Goal: Information Seeking & Learning: Check status

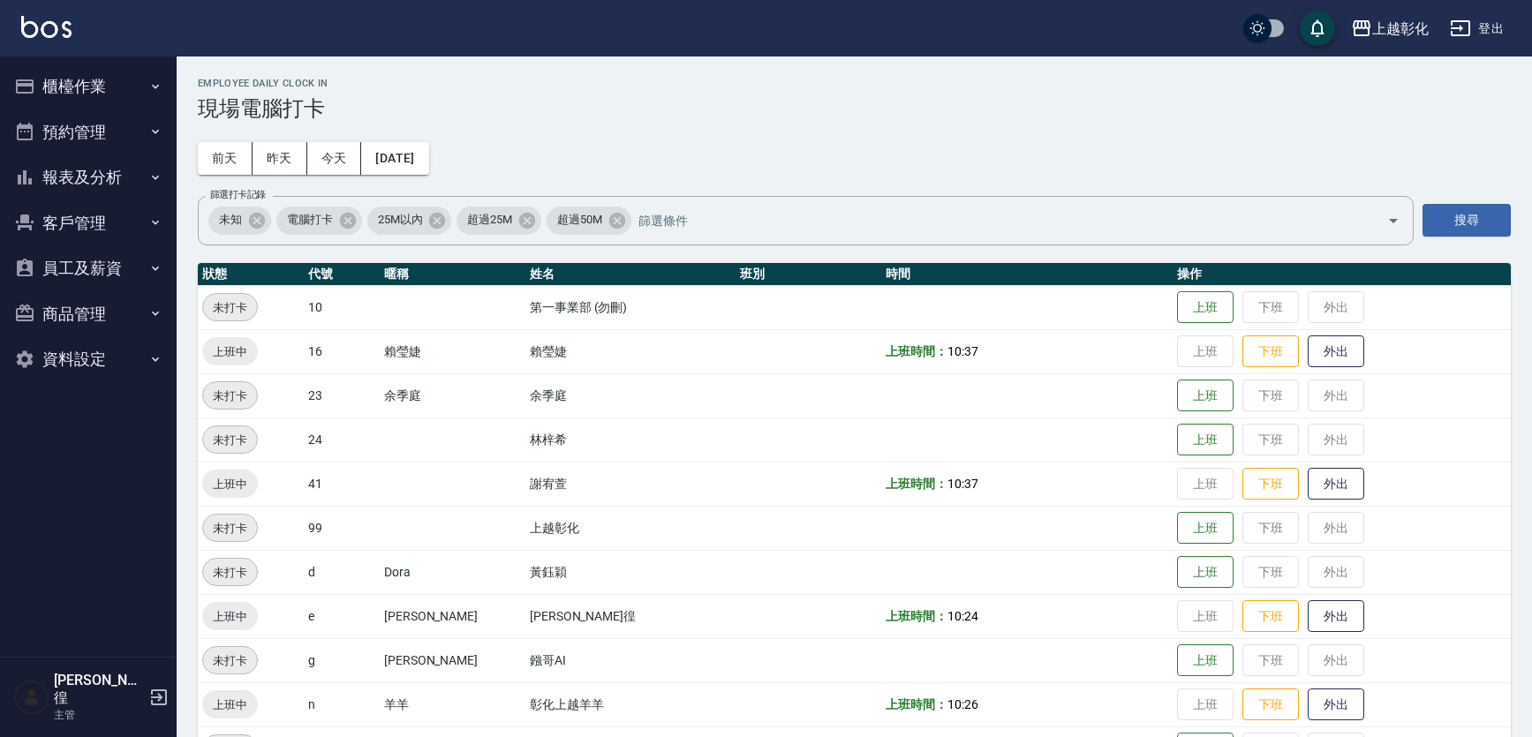
scroll to position [186, 0]
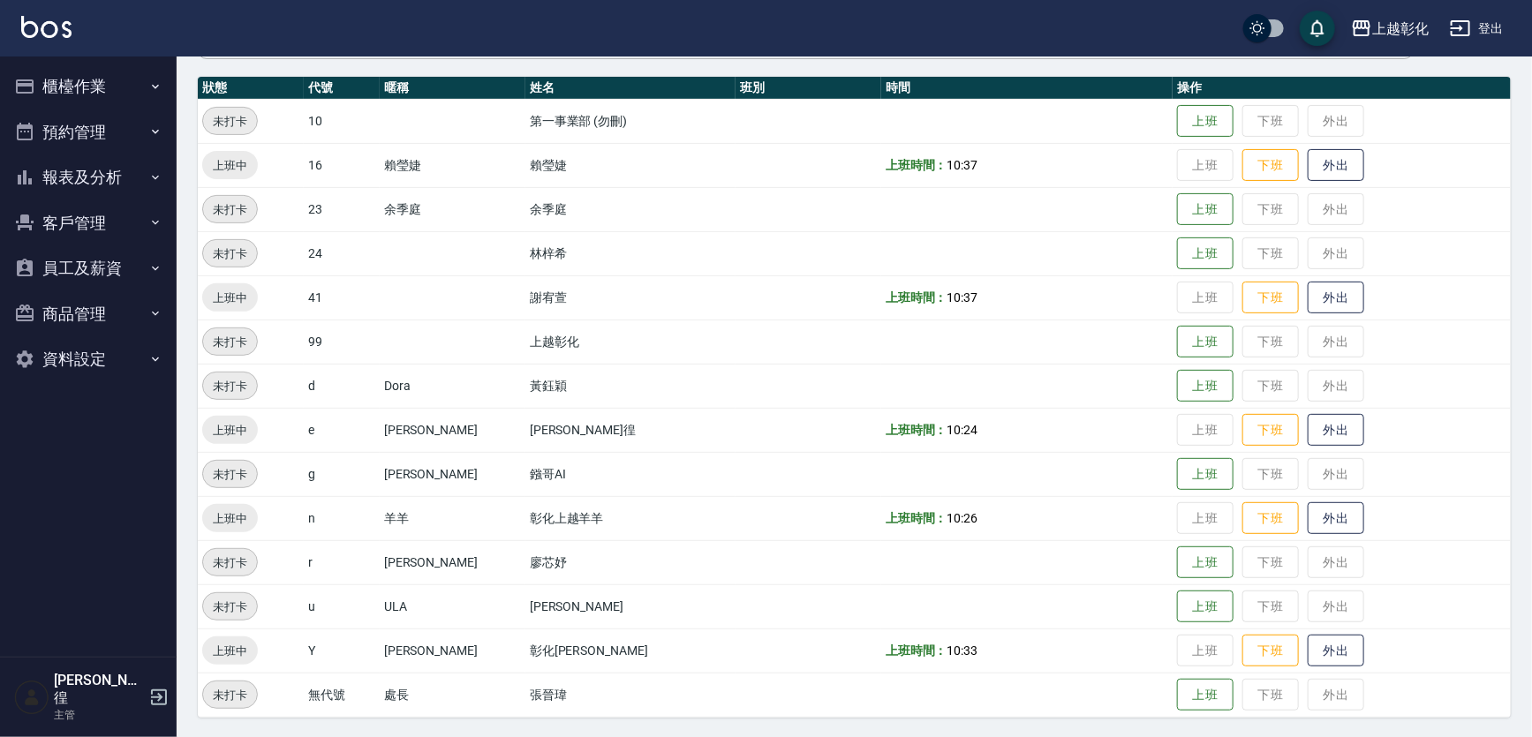
click at [76, 228] on button "客戶管理" at bounding box center [88, 223] width 163 height 46
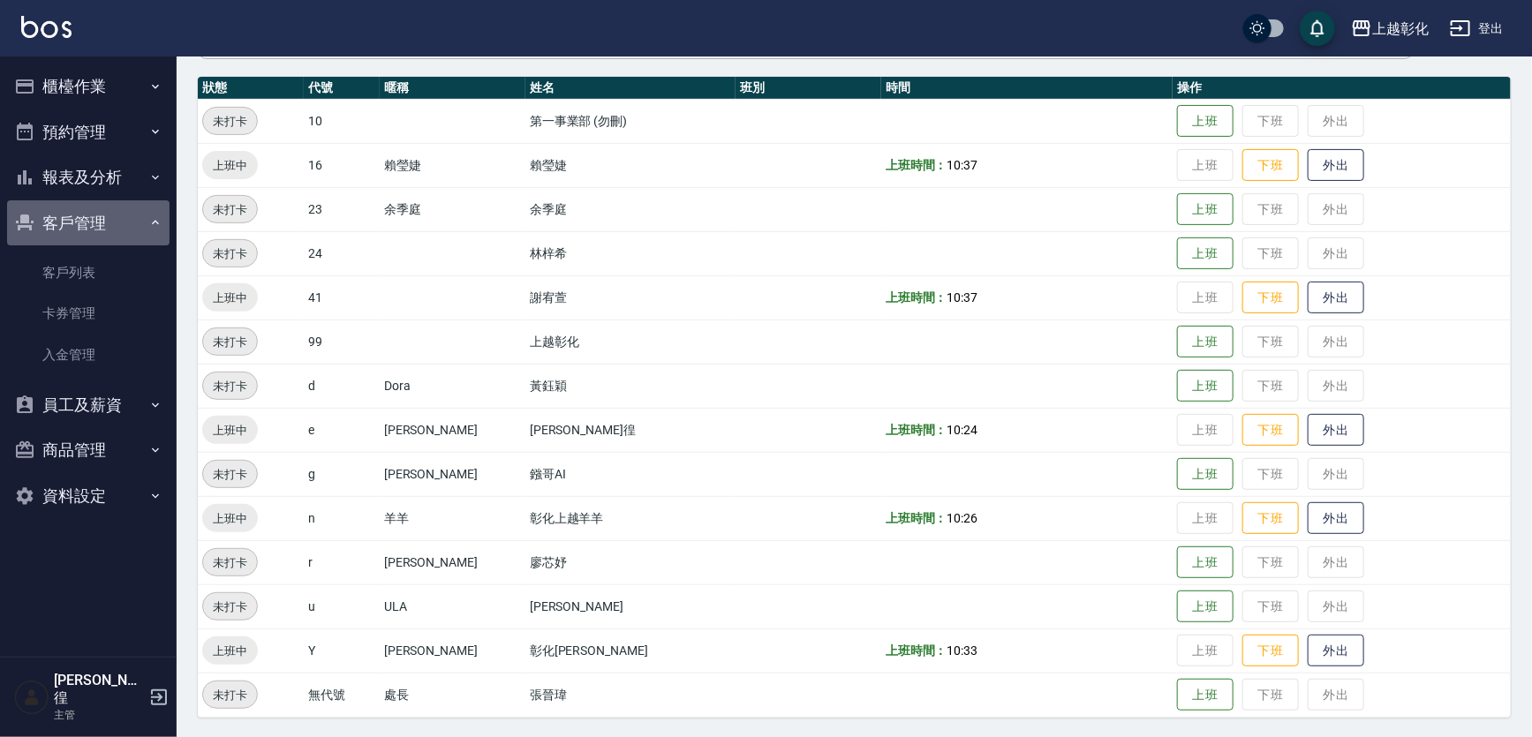
click at [95, 220] on button "客戶管理" at bounding box center [88, 223] width 163 height 46
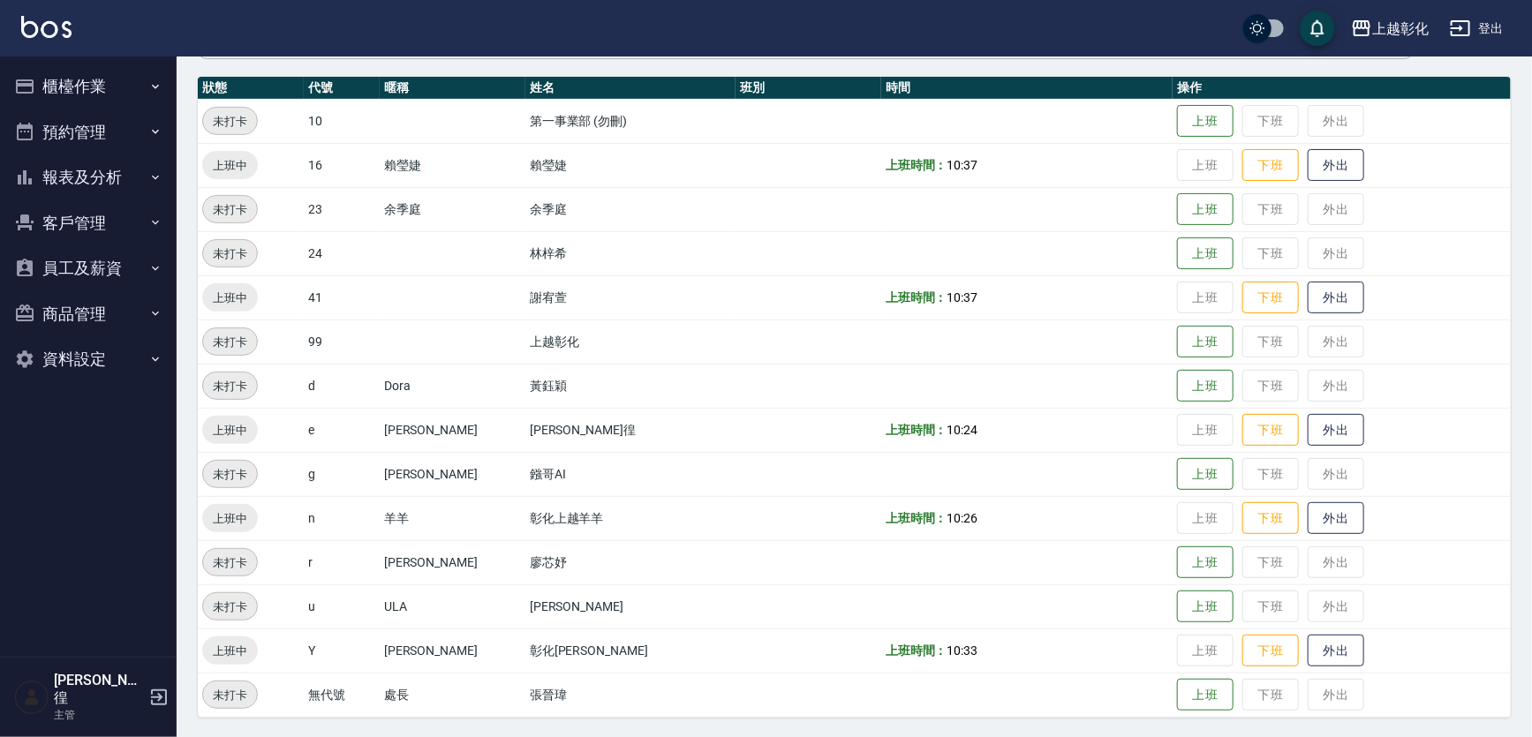
click at [110, 182] on button "報表及分析" at bounding box center [88, 178] width 163 height 46
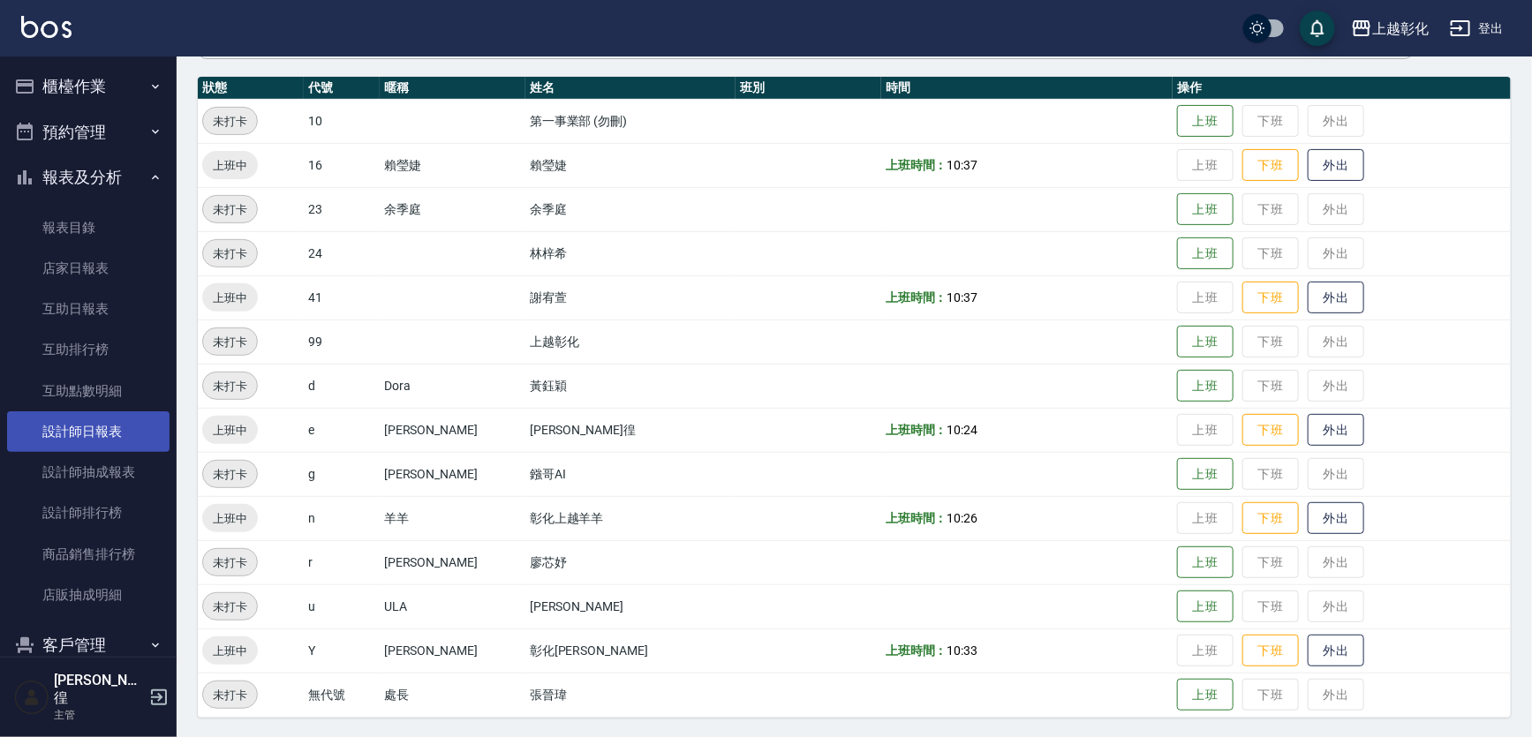
click at [84, 441] on link "設計師日報表" at bounding box center [88, 432] width 163 height 41
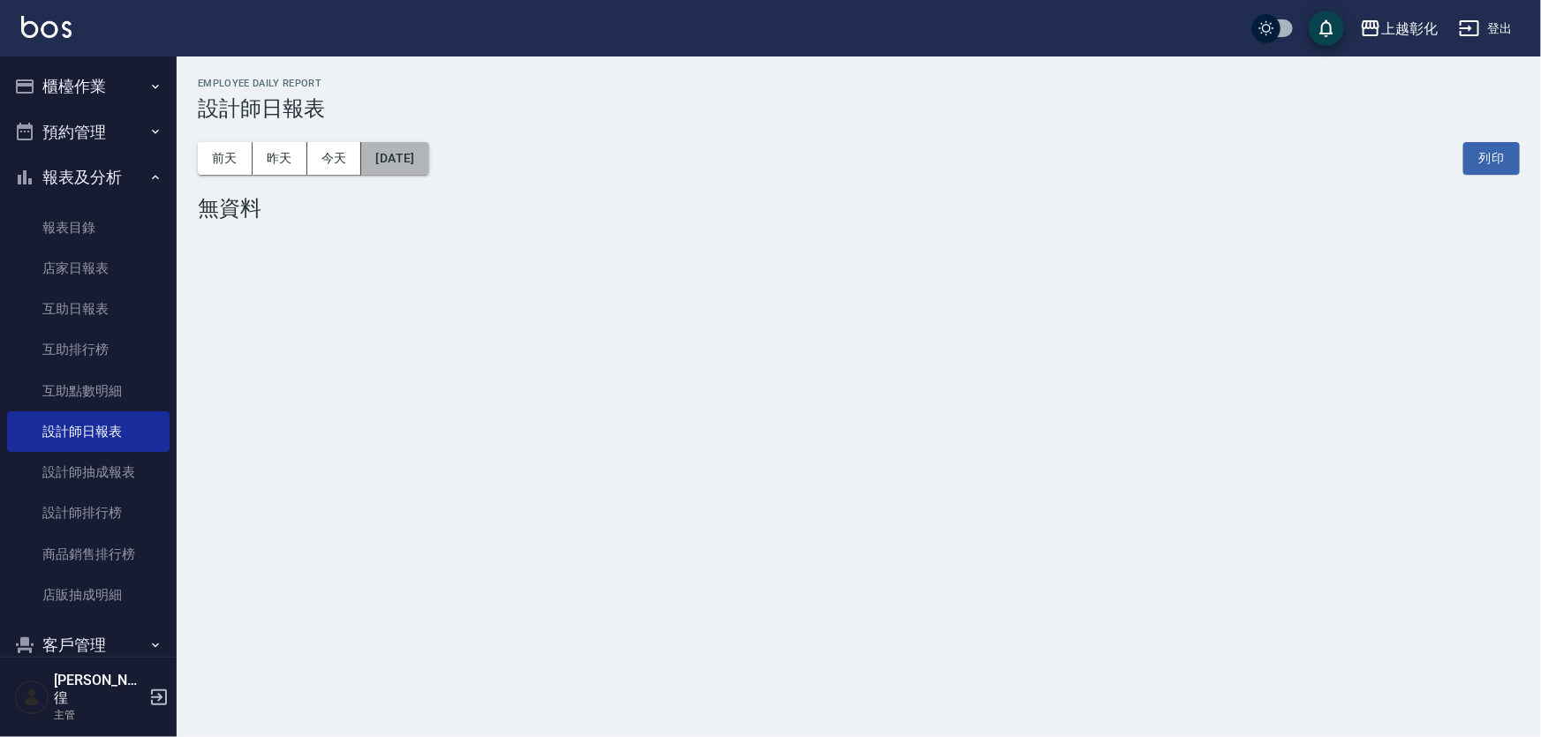
click at [420, 168] on button "[DATE]" at bounding box center [394, 158] width 67 height 33
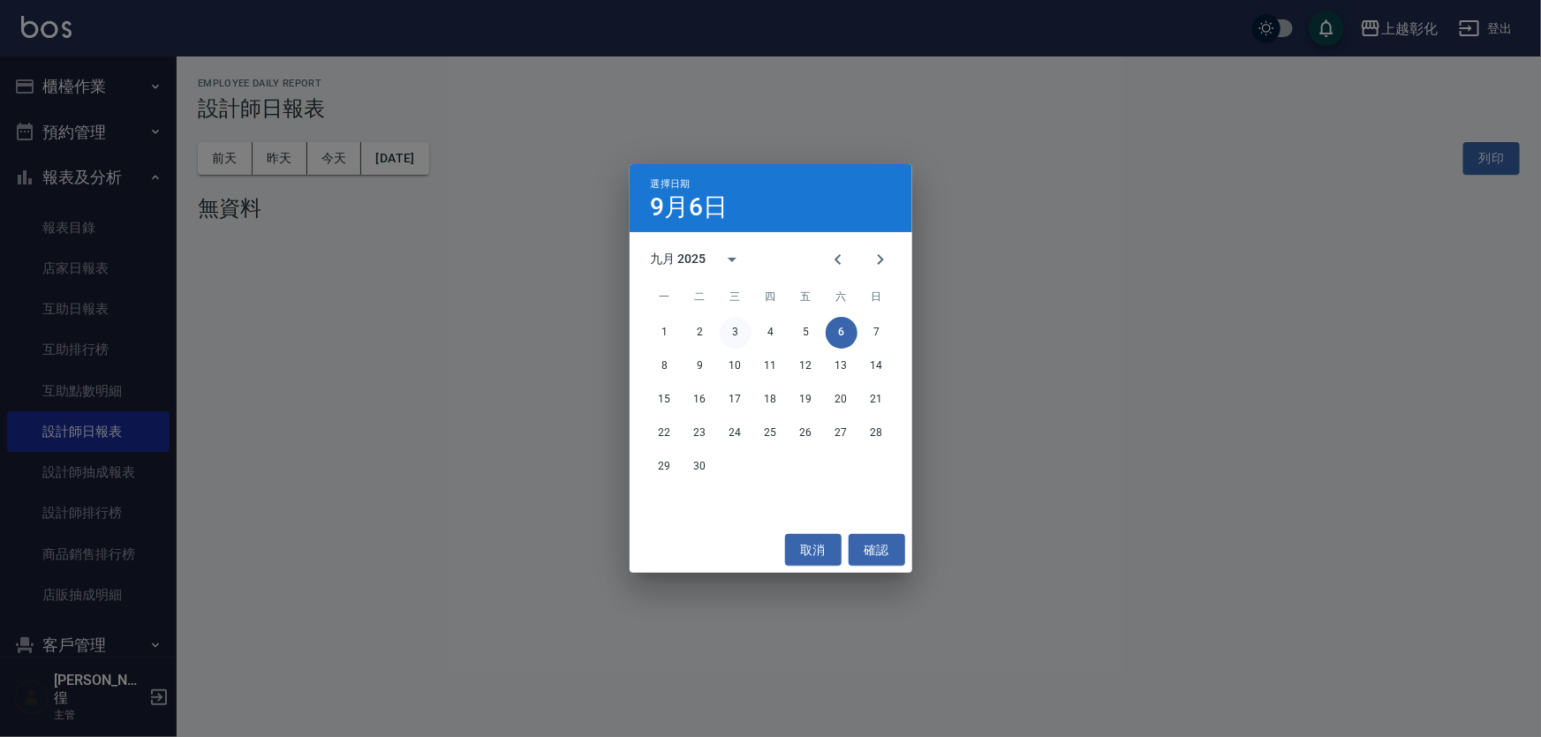
click at [730, 335] on button "3" at bounding box center [736, 333] width 32 height 32
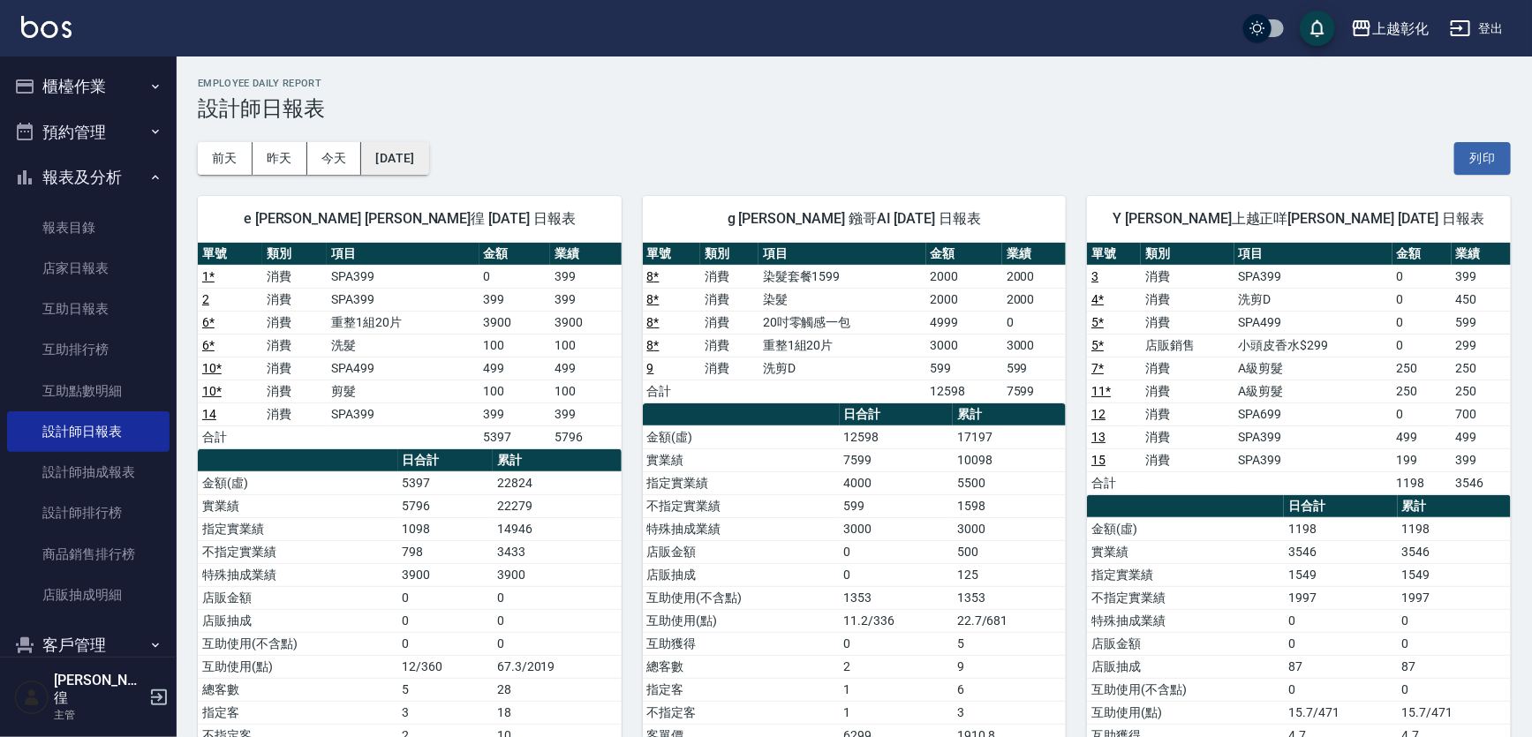
click at [397, 165] on button "[DATE]" at bounding box center [394, 158] width 67 height 33
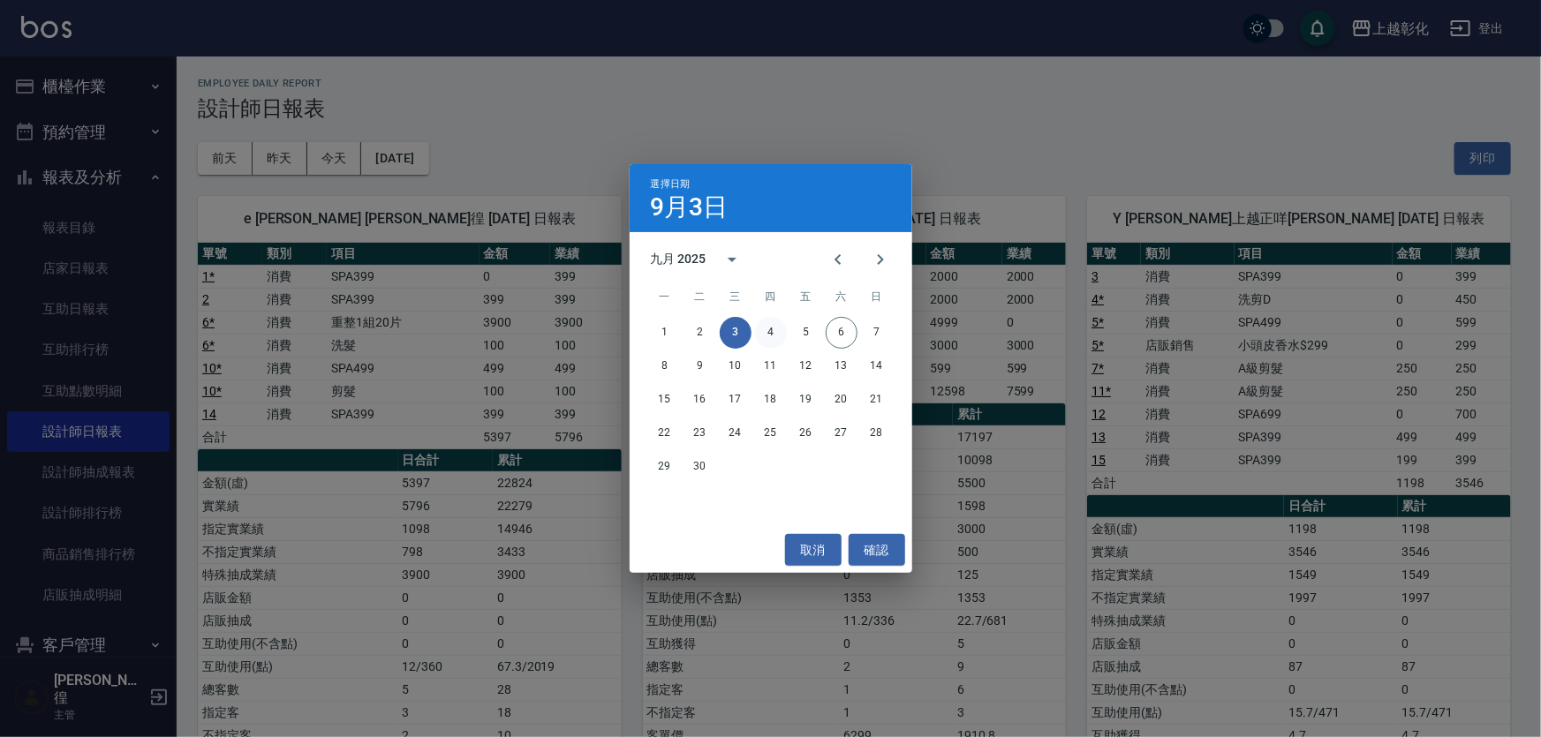
click at [774, 338] on button "4" at bounding box center [771, 333] width 32 height 32
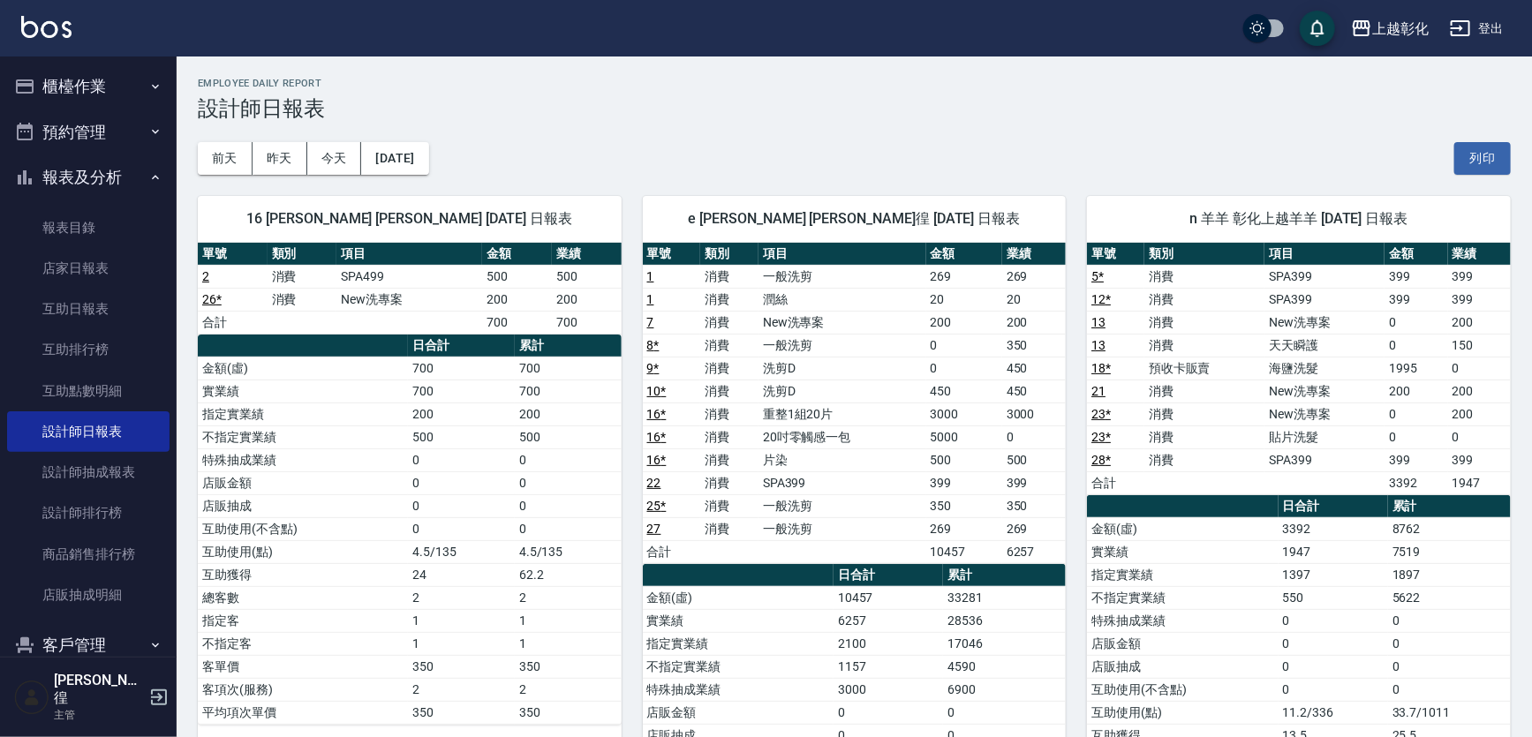
click at [369, 140] on div "[DATE] [DATE] [DATE] [DATE] 列印" at bounding box center [854, 158] width 1313 height 75
click at [410, 166] on button "[DATE]" at bounding box center [394, 158] width 67 height 33
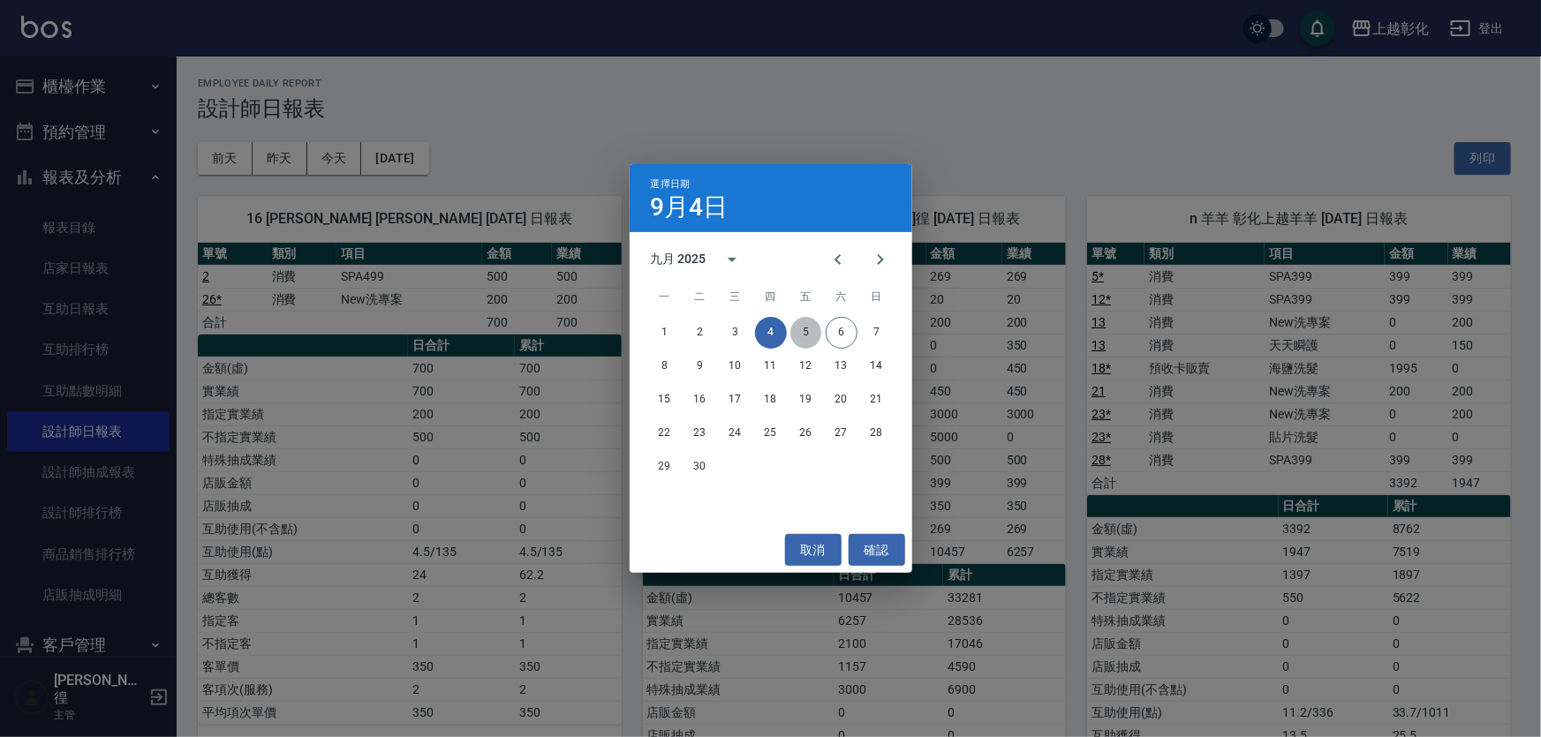
click at [804, 329] on button "5" at bounding box center [806, 333] width 32 height 32
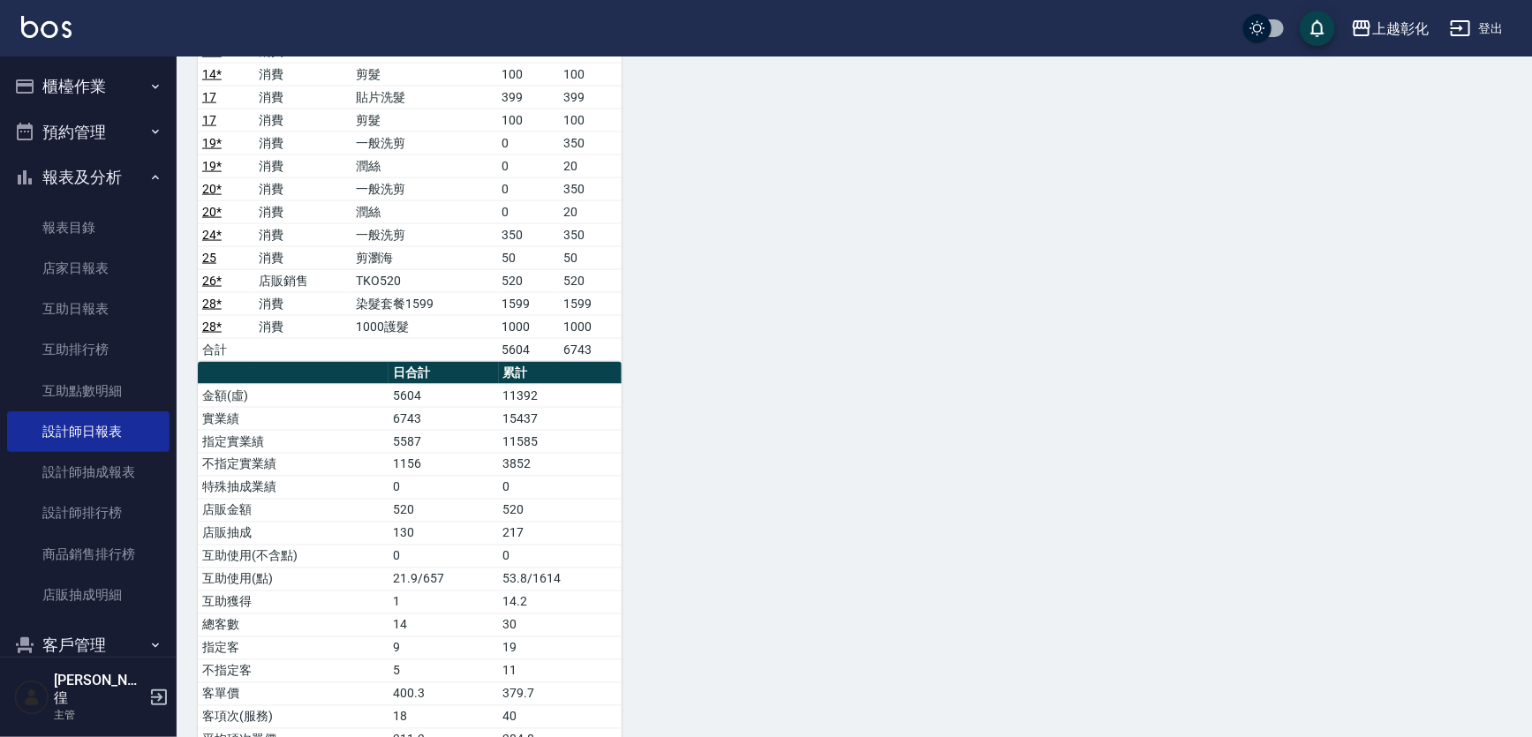
scroll to position [1281, 0]
